Goal: Information Seeking & Learning: Learn about a topic

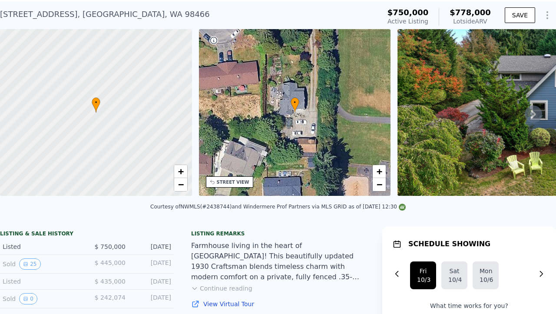
scroll to position [23, 0]
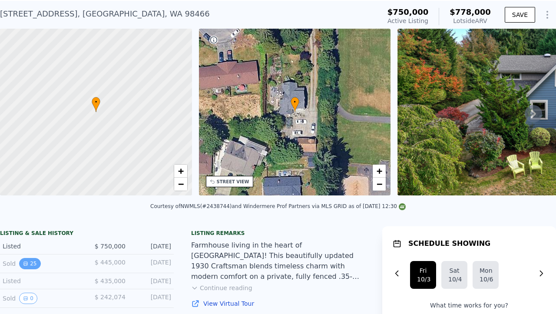
click at [36, 262] on button "25" at bounding box center [29, 263] width 21 height 11
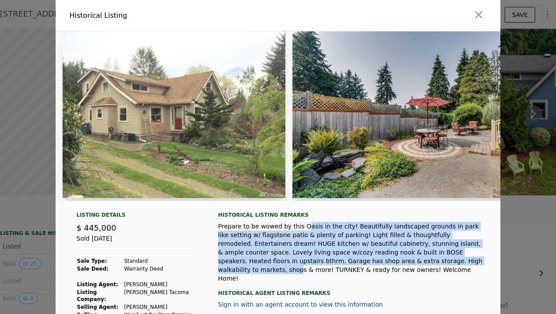
drag, startPoint x: 302, startPoint y: 229, endPoint x: 370, endPoint y: 263, distance: 75.7
click at [370, 263] on div "Prepare to be wowed by this Oasis in the city! Beautifully landscaped grounds i…" at bounding box center [352, 252] width 268 height 61
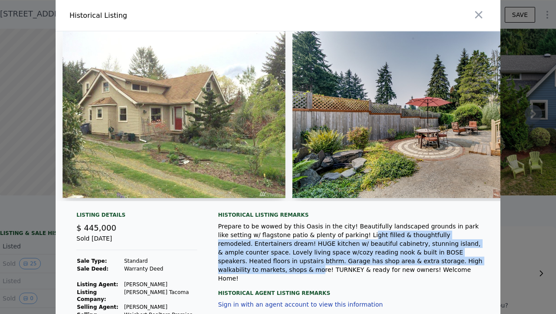
drag, startPoint x: 387, startPoint y: 262, endPoint x: 330, endPoint y: 234, distance: 64.3
click at [330, 234] on div "Prepare to be wowed by this Oasis in the city! Beautifully landscaped grounds i…" at bounding box center [352, 252] width 268 height 61
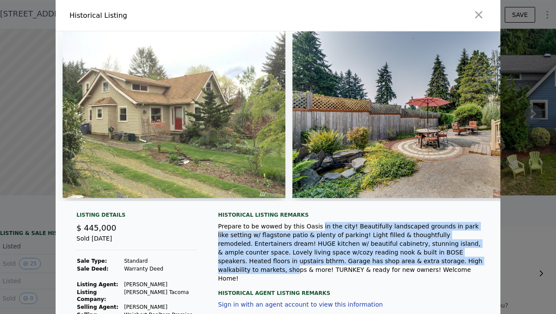
drag, startPoint x: 315, startPoint y: 231, endPoint x: 363, endPoint y: 265, distance: 59.8
click at [363, 265] on div "Prepare to be wowed by this Oasis in the city! Beautifully landscaped grounds i…" at bounding box center [352, 252] width 268 height 61
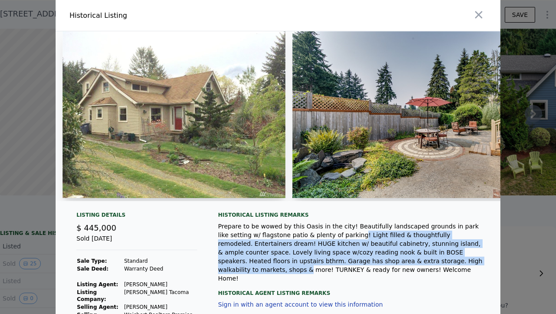
drag, startPoint x: 377, startPoint y: 267, endPoint x: 320, endPoint y: 239, distance: 63.1
click at [320, 239] on div "Prepare to be wowed by this Oasis in the city! Beautifully landscaped grounds i…" at bounding box center [352, 252] width 268 height 61
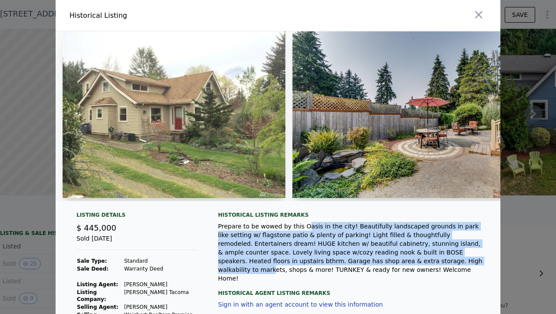
drag, startPoint x: 301, startPoint y: 231, endPoint x: 342, endPoint y: 259, distance: 49.5
click at [342, 259] on div "Prepare to be wowed by this Oasis in the city! Beautifully landscaped grounds i…" at bounding box center [352, 252] width 268 height 61
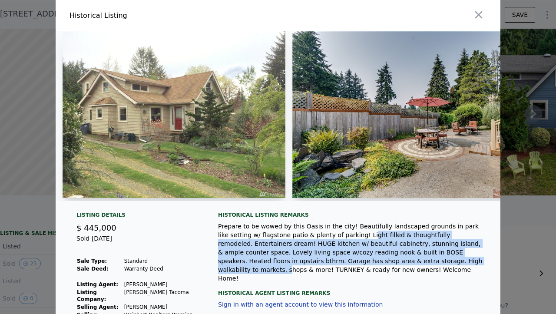
drag, startPoint x: 357, startPoint y: 261, endPoint x: 330, endPoint y: 237, distance: 36.0
click at [330, 237] on div "Prepare to be wowed by this Oasis in the city! Beautifully landscaped grounds i…" at bounding box center [352, 252] width 268 height 61
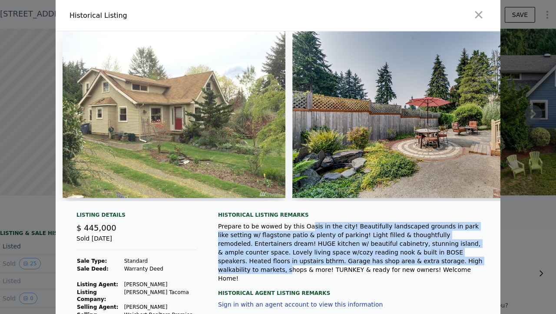
drag, startPoint x: 307, startPoint y: 228, endPoint x: 360, endPoint y: 262, distance: 62.4
click at [360, 262] on div "Prepare to be wowed by this Oasis in the city! Beautifully landscaped grounds i…" at bounding box center [352, 252] width 268 height 61
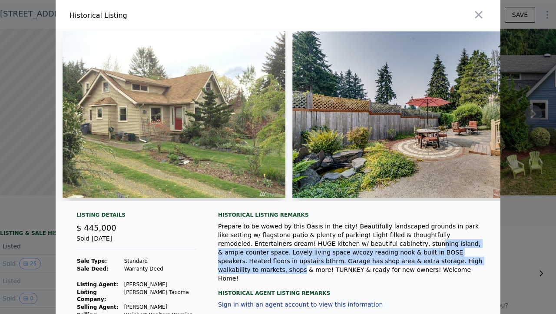
drag, startPoint x: 372, startPoint y: 263, endPoint x: 332, endPoint y: 243, distance: 44.9
click at [332, 243] on div "Prepare to be wowed by this Oasis in the city! Beautifully landscaped grounds i…" at bounding box center [352, 252] width 268 height 61
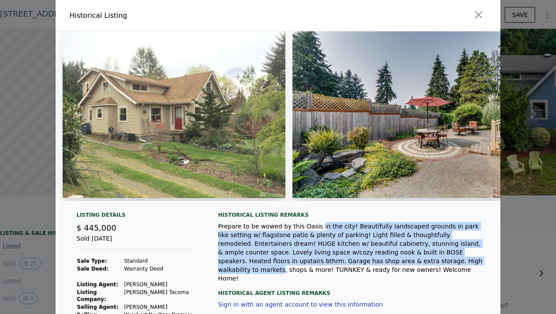
drag, startPoint x: 317, startPoint y: 228, endPoint x: 352, endPoint y: 262, distance: 48.8
click at [352, 262] on div "Prepare to be wowed by this Oasis in the city! Beautifully landscaped grounds i…" at bounding box center [352, 252] width 268 height 61
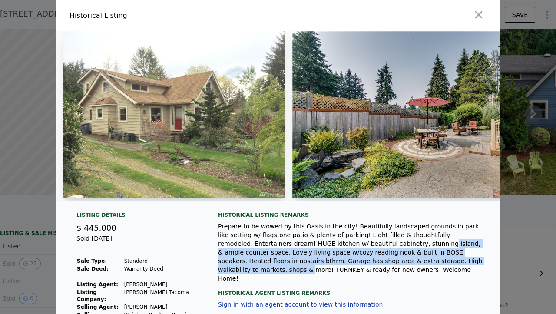
drag, startPoint x: 380, startPoint y: 265, endPoint x: 343, endPoint y: 244, distance: 42.5
click at [343, 244] on div "Prepare to be wowed by this Oasis in the city! Beautifully landscaped grounds i…" at bounding box center [352, 252] width 268 height 61
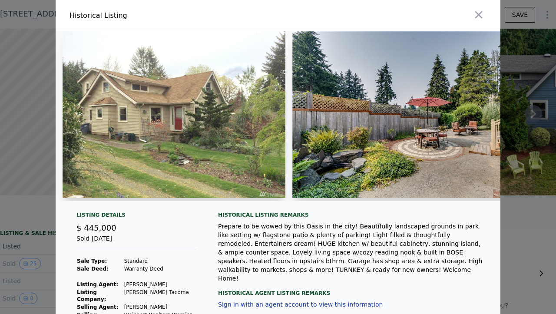
click at [327, 238] on div "Prepare to be wowed by this Oasis in the city! Beautifully landscaped grounds i…" at bounding box center [352, 252] width 268 height 61
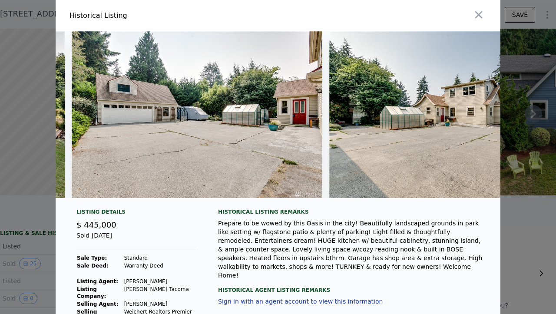
scroll to position [0, 5512]
